Goal: Task Accomplishment & Management: Use online tool/utility

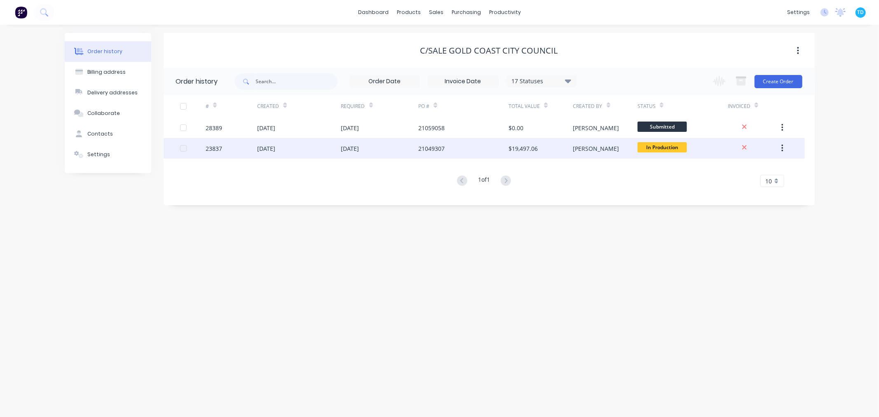
click at [499, 145] on div "21049307" at bounding box center [463, 148] width 90 height 21
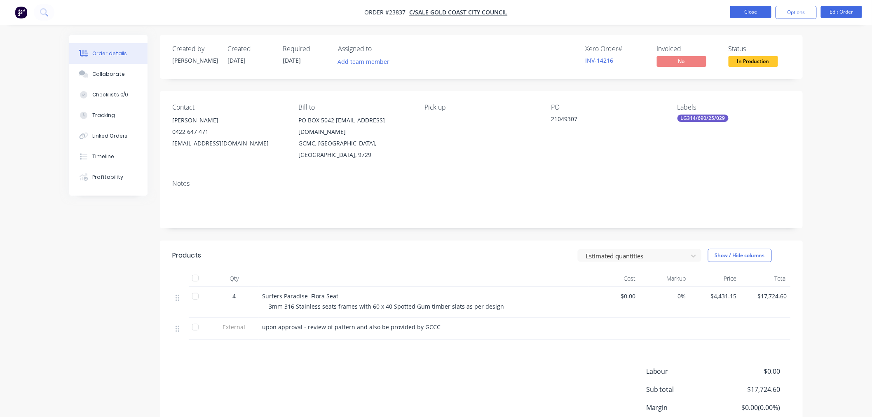
click at [756, 14] on button "Close" at bounding box center [750, 12] width 41 height 12
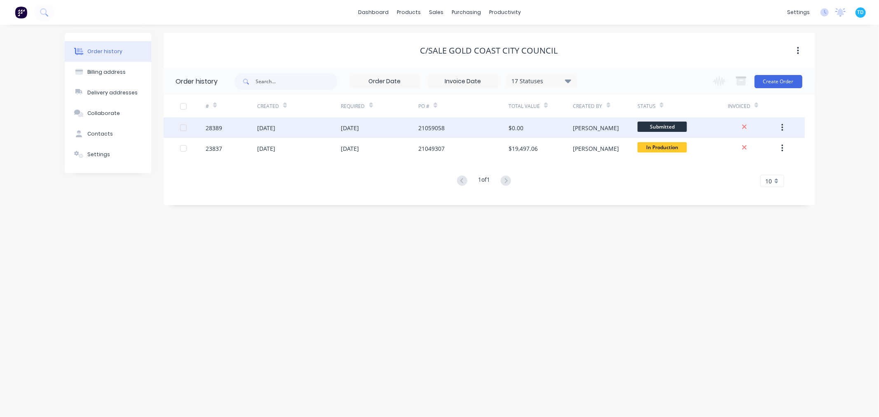
click at [784, 125] on button "button" at bounding box center [782, 127] width 19 height 15
click at [748, 148] on div "Archive" at bounding box center [752, 149] width 63 height 12
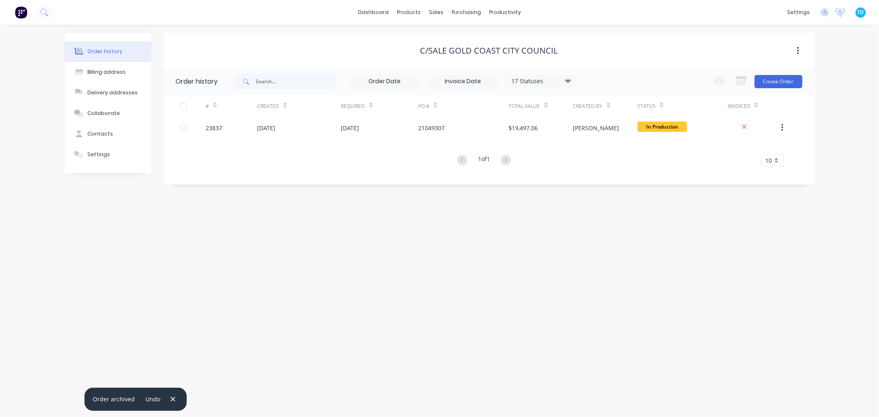
drag, startPoint x: 421, startPoint y: 226, endPoint x: 268, endPoint y: 166, distance: 164.3
click at [422, 226] on div "Order history Billing address Delivery addresses Collaborate Contacts Settings …" at bounding box center [439, 221] width 879 height 392
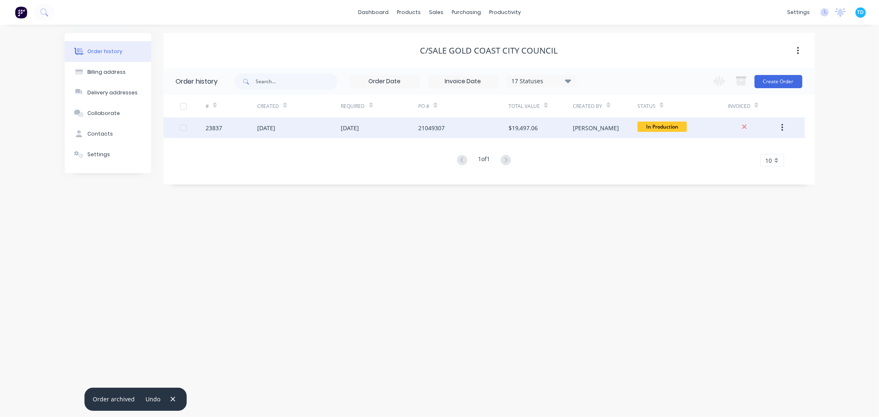
click at [675, 126] on span "In Production" at bounding box center [661, 127] width 49 height 10
click at [784, 129] on button "button" at bounding box center [782, 127] width 19 height 15
click at [743, 151] on div "Archive" at bounding box center [752, 149] width 63 height 12
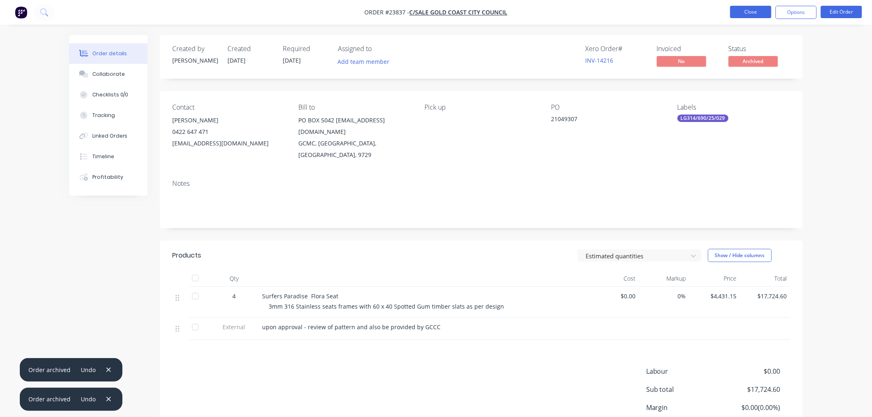
click at [750, 12] on button "Close" at bounding box center [750, 12] width 41 height 12
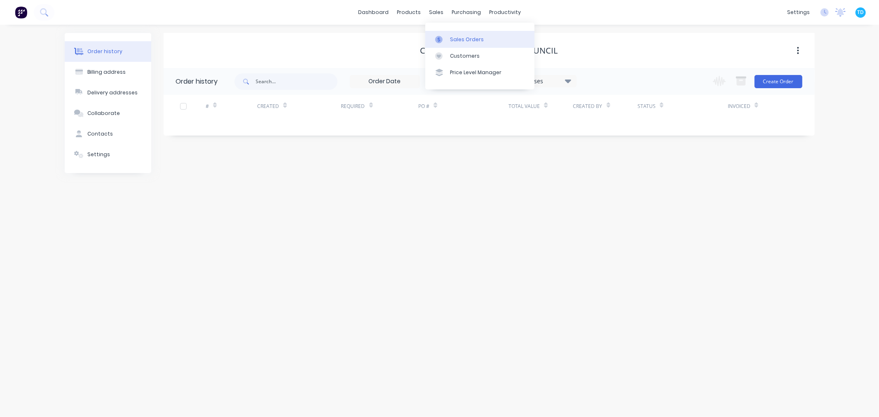
click at [450, 34] on link "Sales Orders" at bounding box center [479, 39] width 109 height 16
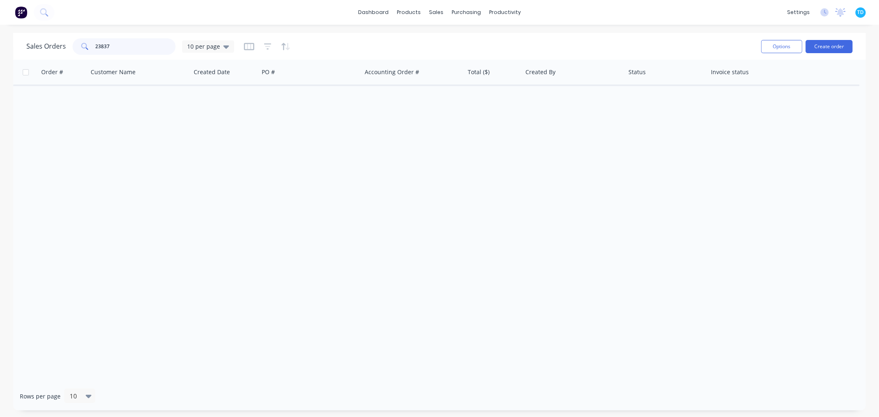
click at [136, 47] on input "23837" at bounding box center [136, 46] width 80 height 16
type input "2"
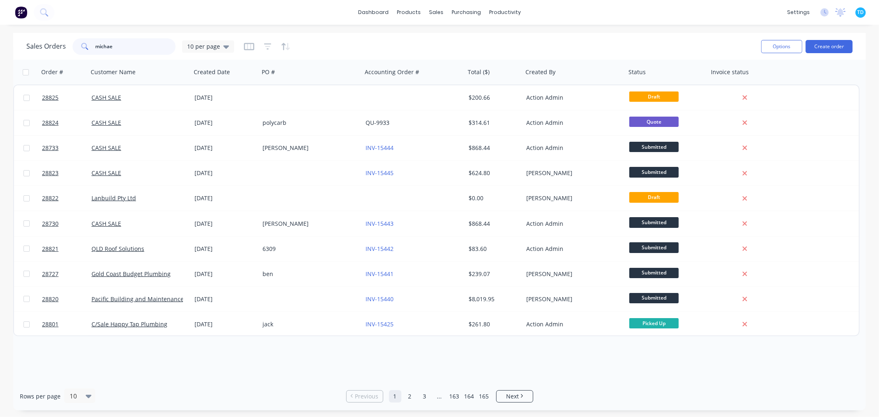
type input "[PERSON_NAME]"
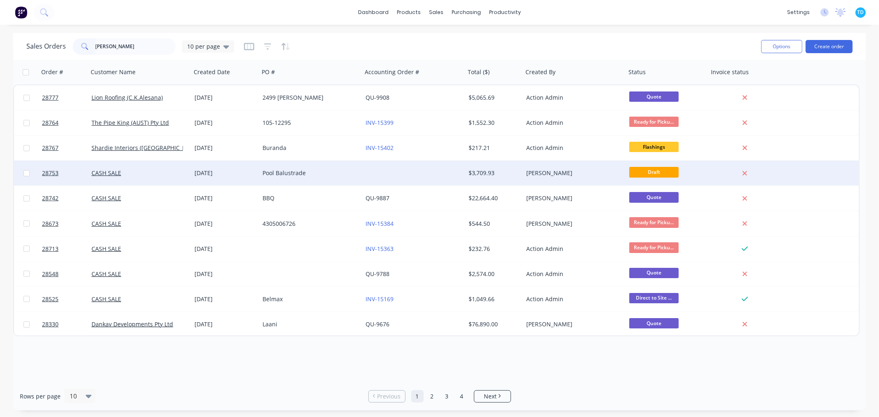
click at [293, 176] on div "Pool Balustrade" at bounding box center [307, 173] width 91 height 8
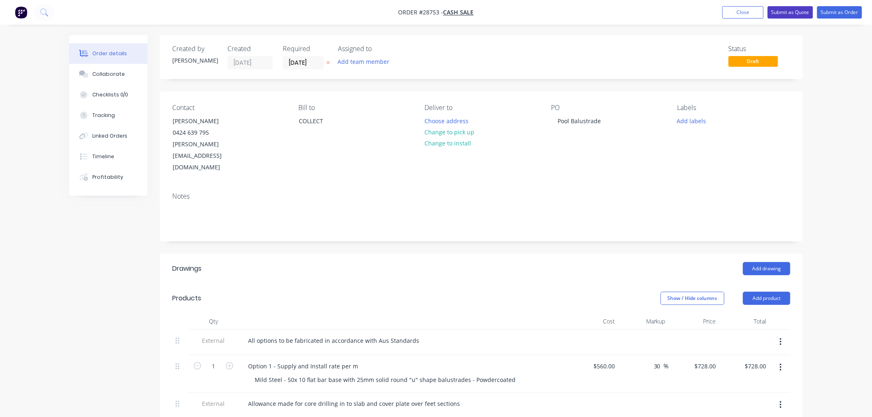
click at [786, 11] on button "Submit as Quote" at bounding box center [790, 12] width 45 height 12
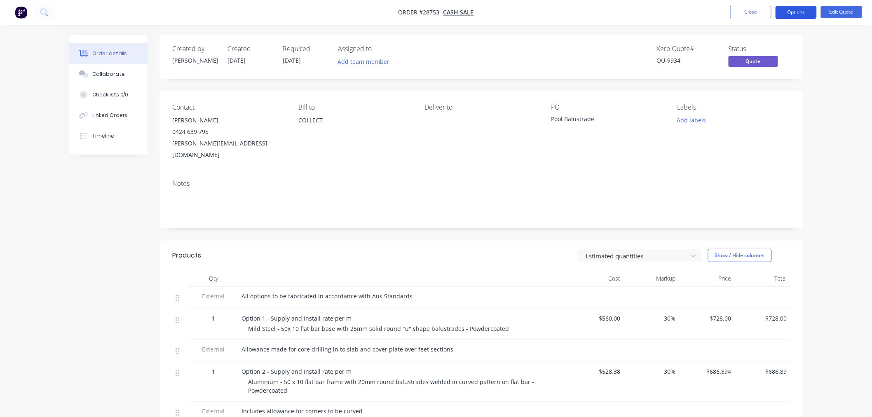
click at [796, 14] on button "Options" at bounding box center [796, 12] width 41 height 13
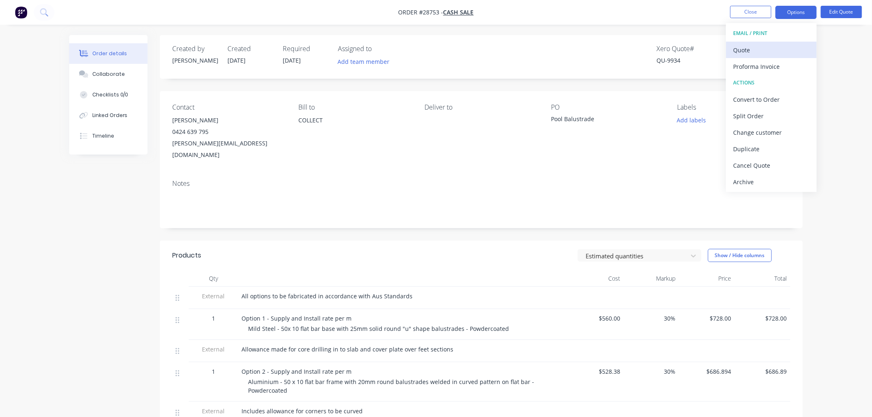
click at [777, 52] on div "Quote" at bounding box center [771, 50] width 76 height 12
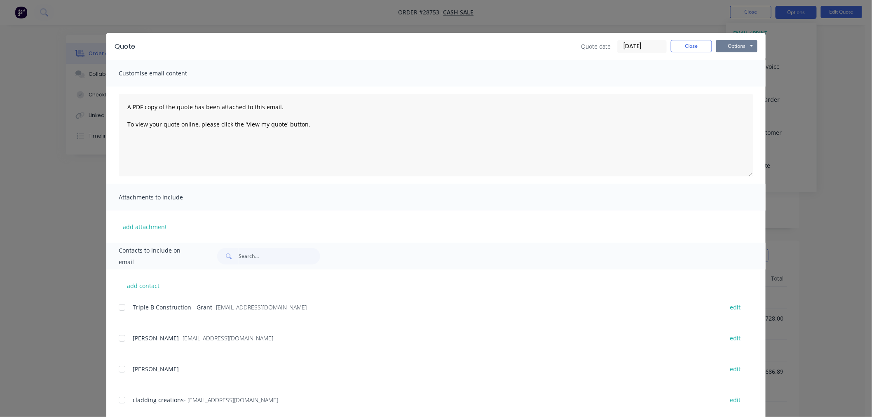
click at [727, 47] on button "Options" at bounding box center [736, 46] width 41 height 12
click at [731, 75] on button "Print" at bounding box center [742, 75] width 53 height 14
